Goal: Information Seeking & Learning: Learn about a topic

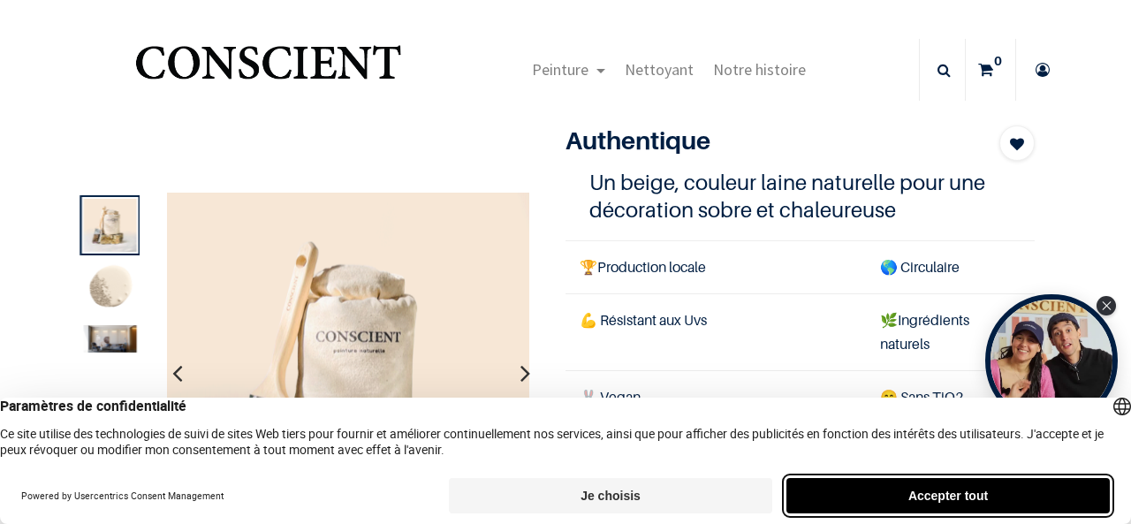
drag, startPoint x: 603, startPoint y: 273, endPoint x: 974, endPoint y: 489, distance: 429.1
click at [974, 489] on button "Accepter tout" at bounding box center [947, 495] width 323 height 35
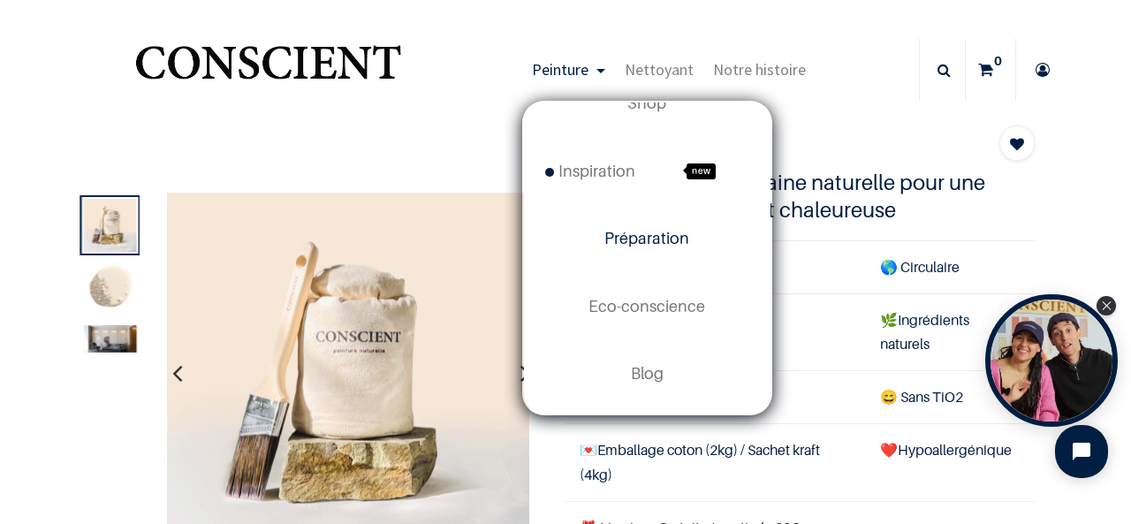
scroll to position [41, 0]
click at [647, 379] on span "Blog" at bounding box center [647, 372] width 33 height 19
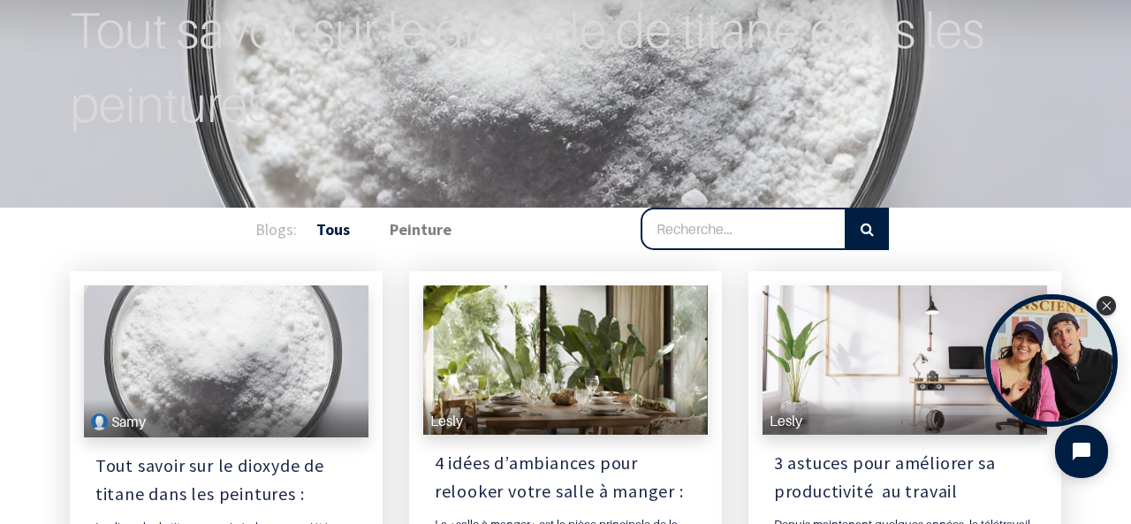
scroll to position [188, 0]
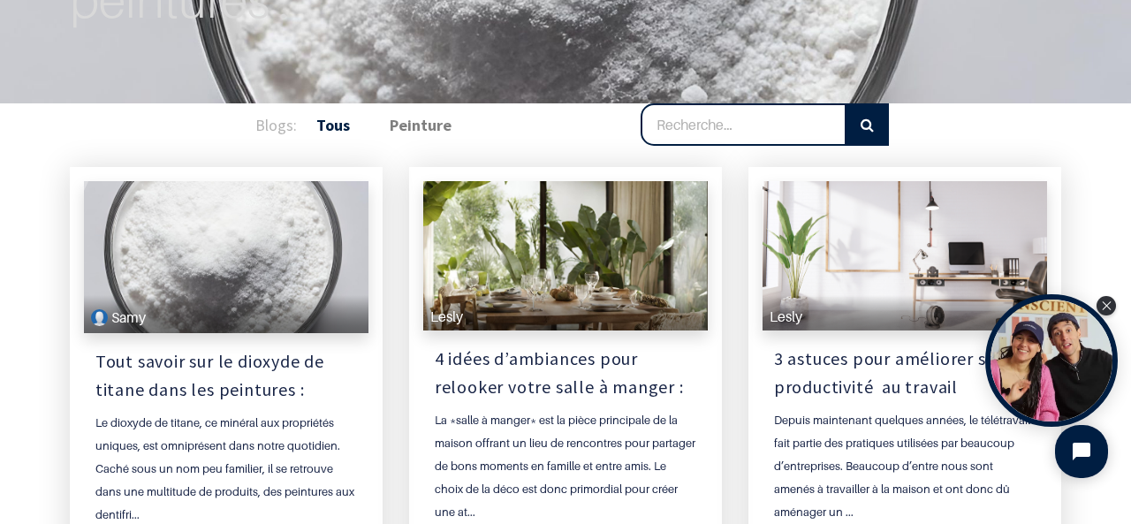
click at [774, 267] on div at bounding box center [904, 255] width 284 height 149
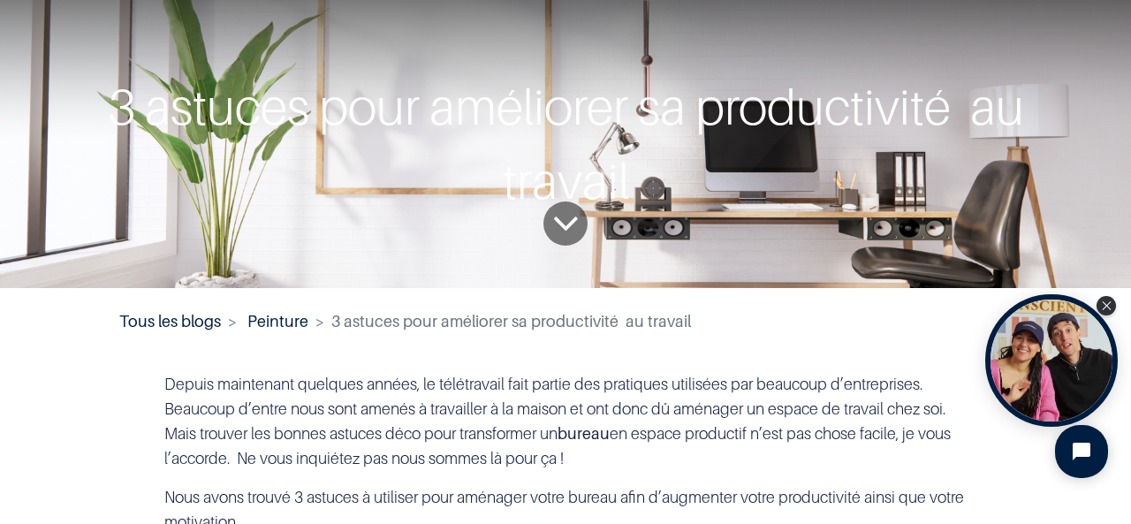
scroll to position [129, 0]
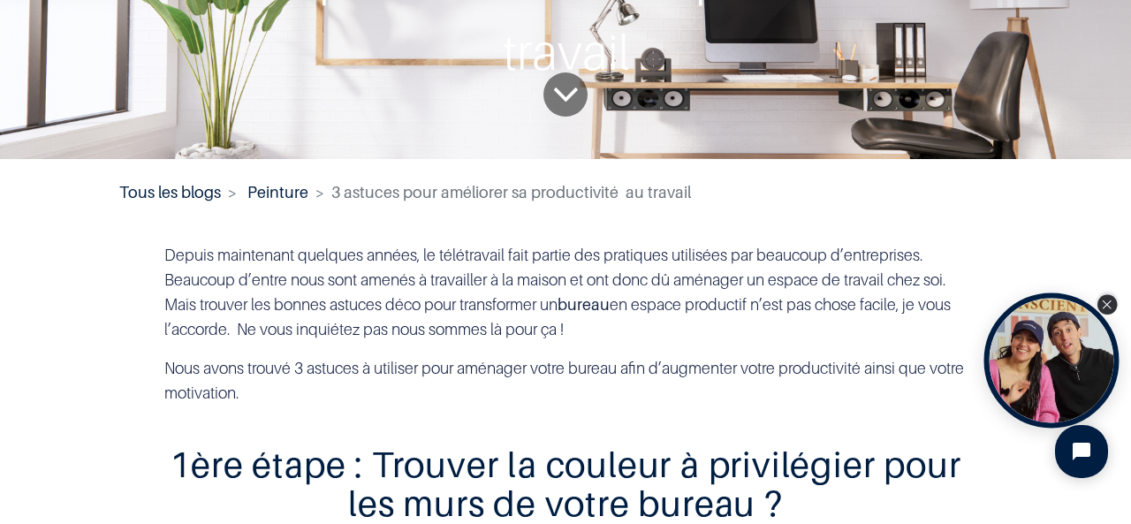
click at [1105, 299] on div "Close Tolstoy widget" at bounding box center [1106, 304] width 19 height 19
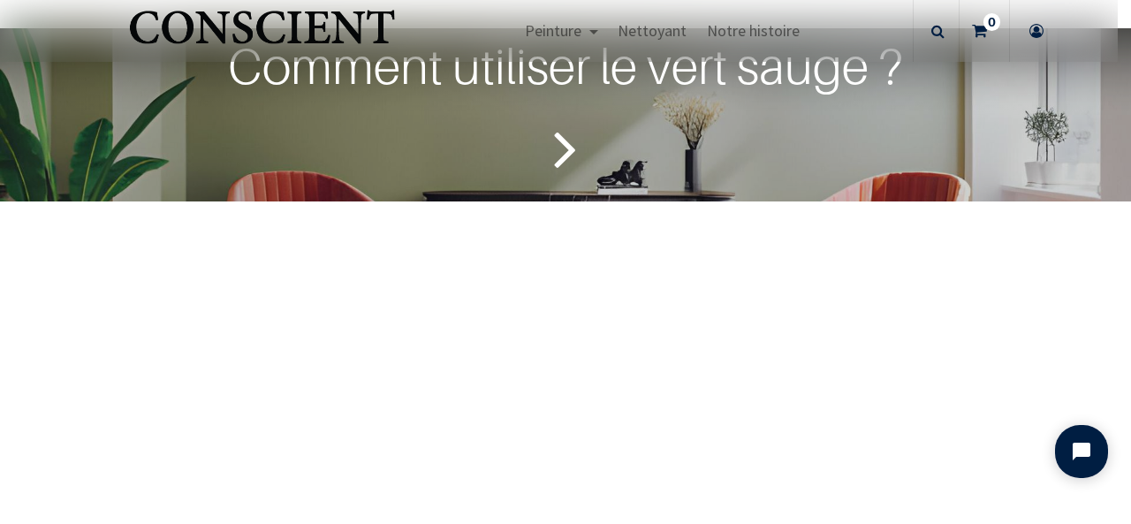
scroll to position [3092, 0]
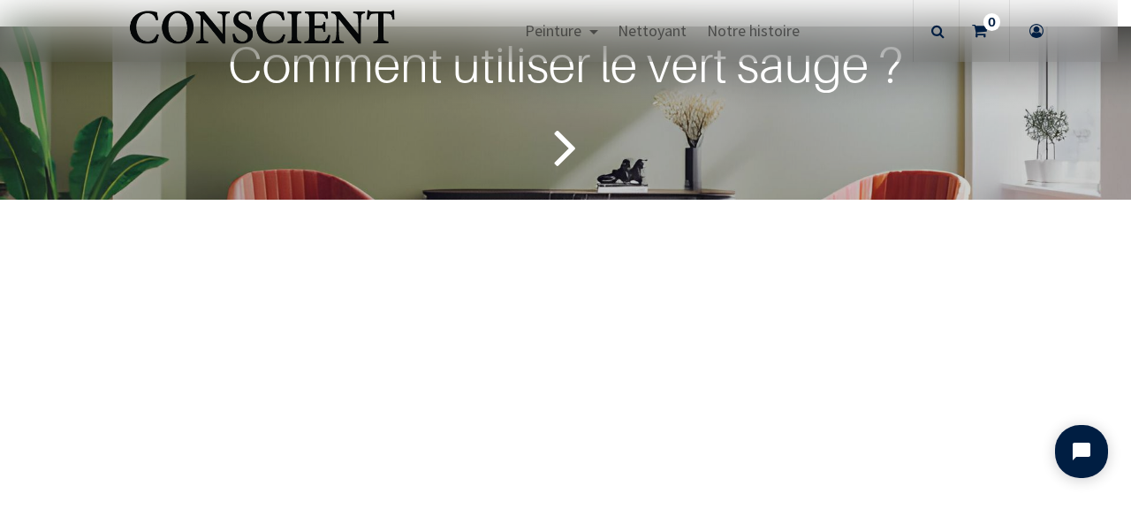
click at [564, 188] on icon "Lire la suite" at bounding box center [565, 146] width 23 height 83
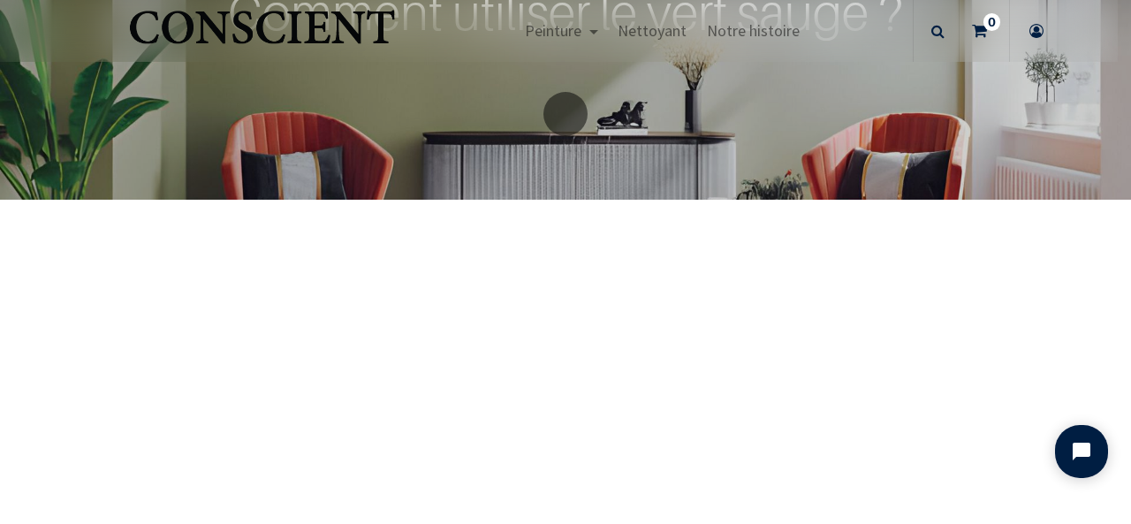
scroll to position [3211, 0]
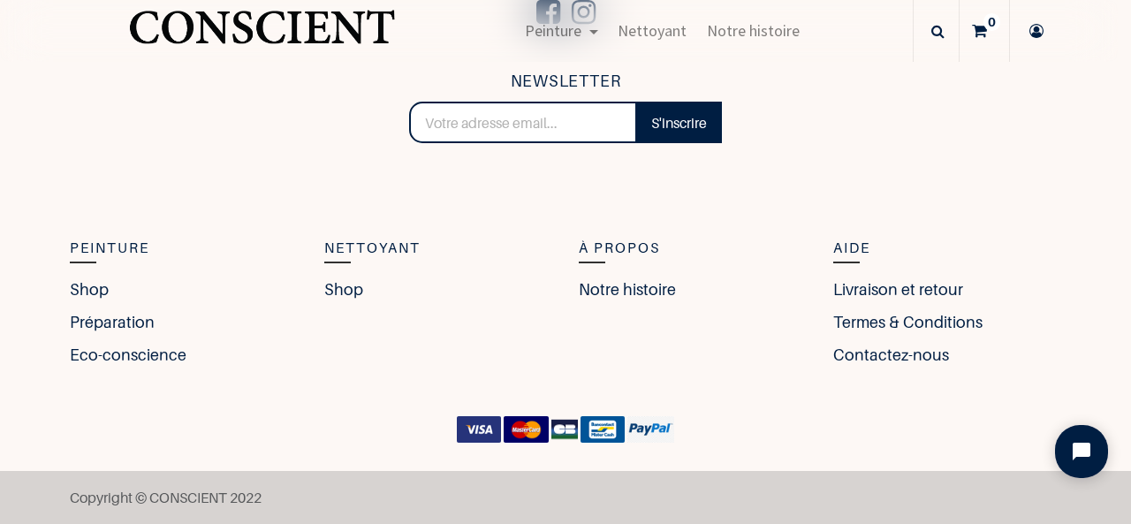
scroll to position [5881, 0]
click at [104, 334] on link "Préparation" at bounding box center [117, 322] width 94 height 24
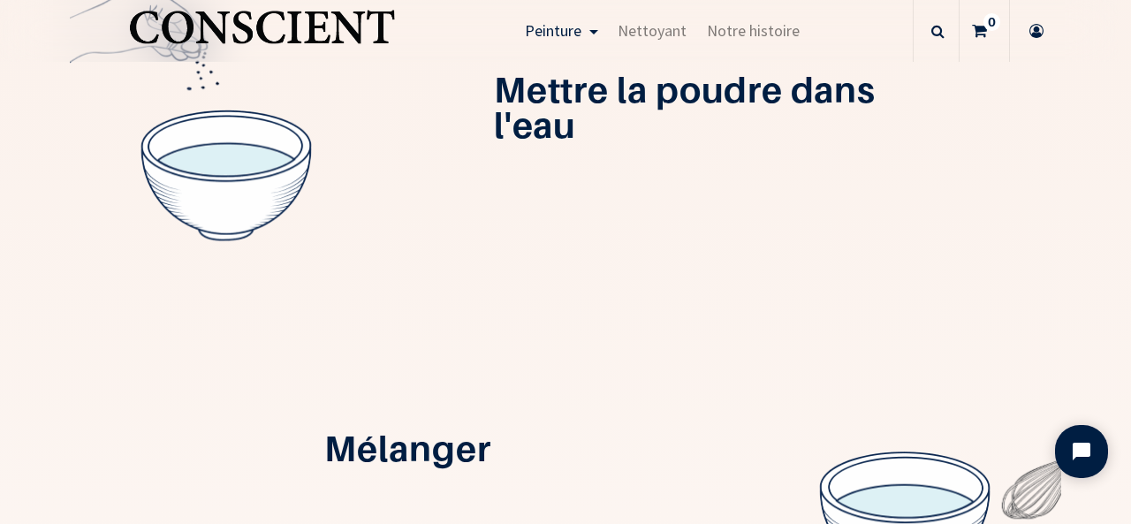
scroll to position [586, 0]
